Goal: Information Seeking & Learning: Learn about a topic

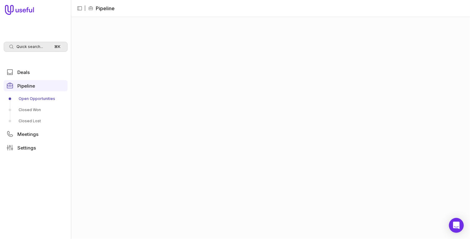
click at [24, 46] on span "Quick search..." at bounding box center [29, 46] width 27 height 5
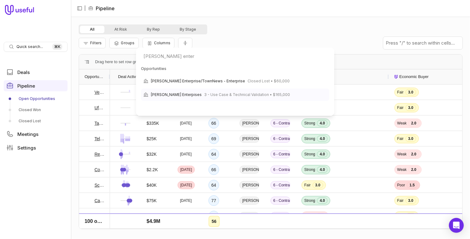
type input "[PERSON_NAME] enter"
click at [220, 94] on span "3 - Use Case & Technical Validation • $165,000" at bounding box center [247, 94] width 86 height 7
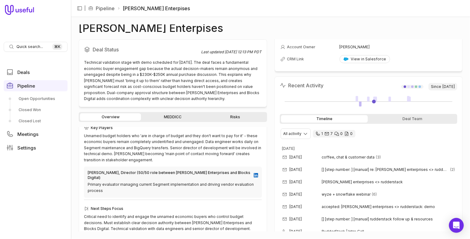
scroll to position [64, 0]
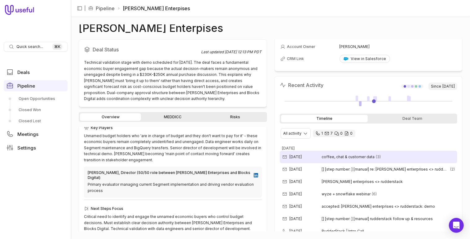
click at [357, 158] on span "coffee, chat & customer data" at bounding box center [348, 157] width 53 height 5
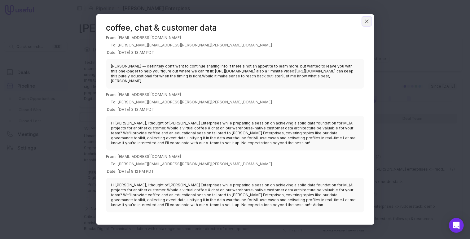
click at [366, 23] on icon "Close" at bounding box center [367, 22] width 6 height 6
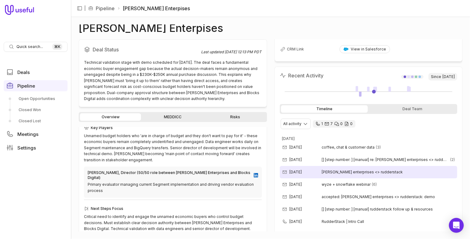
scroll to position [87, 0]
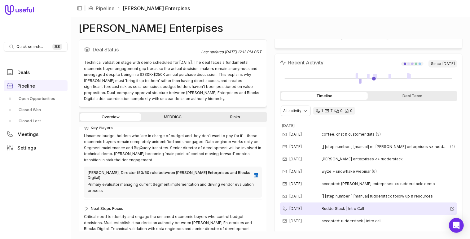
click at [354, 209] on span "RudderStack | Intro Call" at bounding box center [385, 208] width 126 height 5
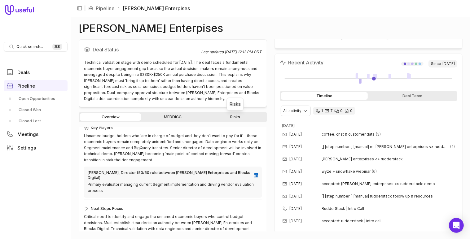
click at [228, 117] on link "Risks" at bounding box center [235, 116] width 61 height 7
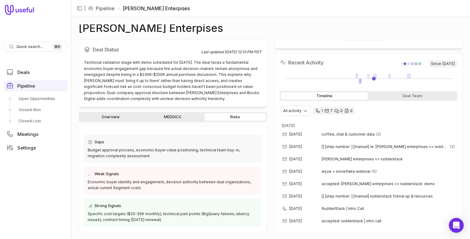
scroll to position [96, 0]
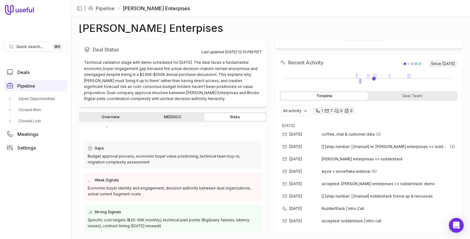
click at [170, 119] on link "MEDDICC" at bounding box center [172, 116] width 61 height 7
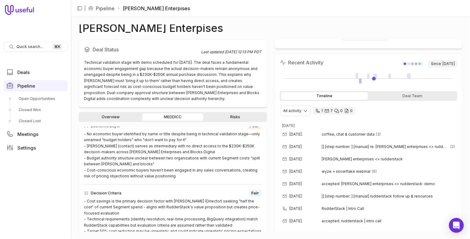
scroll to position [141, 0]
